Goal: Check status

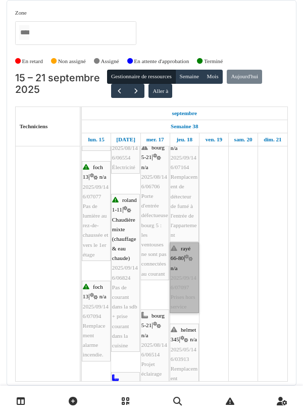
click at [190, 277] on link "rayé 66-80 | n/a 2025/09/146/07097 Prises hors service" at bounding box center [183, 277] width 29 height 71
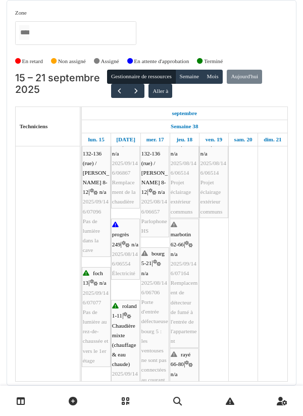
scroll to position [68, 0]
